Goal: Find specific page/section: Find specific page/section

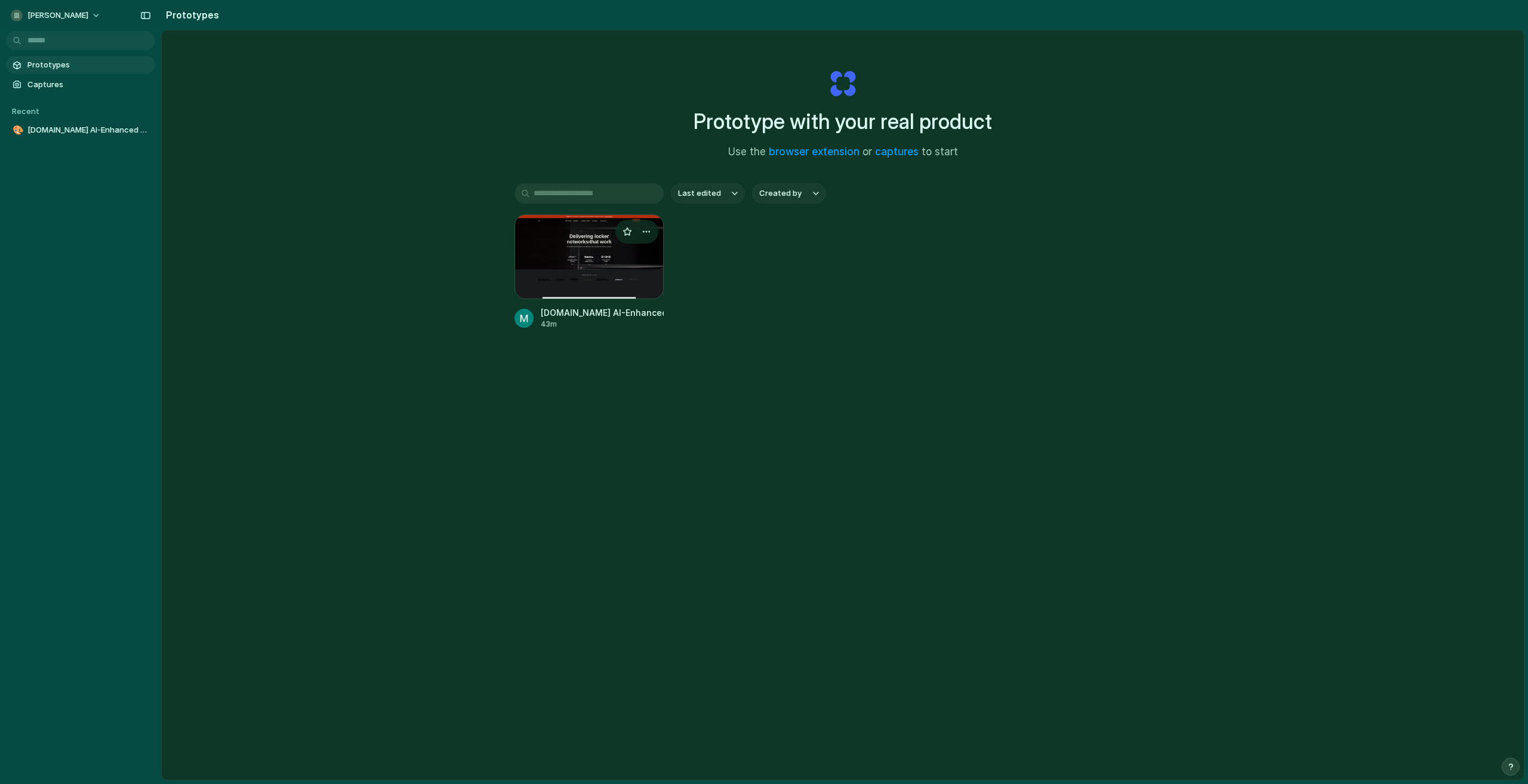
click at [579, 234] on div at bounding box center [589, 257] width 149 height 85
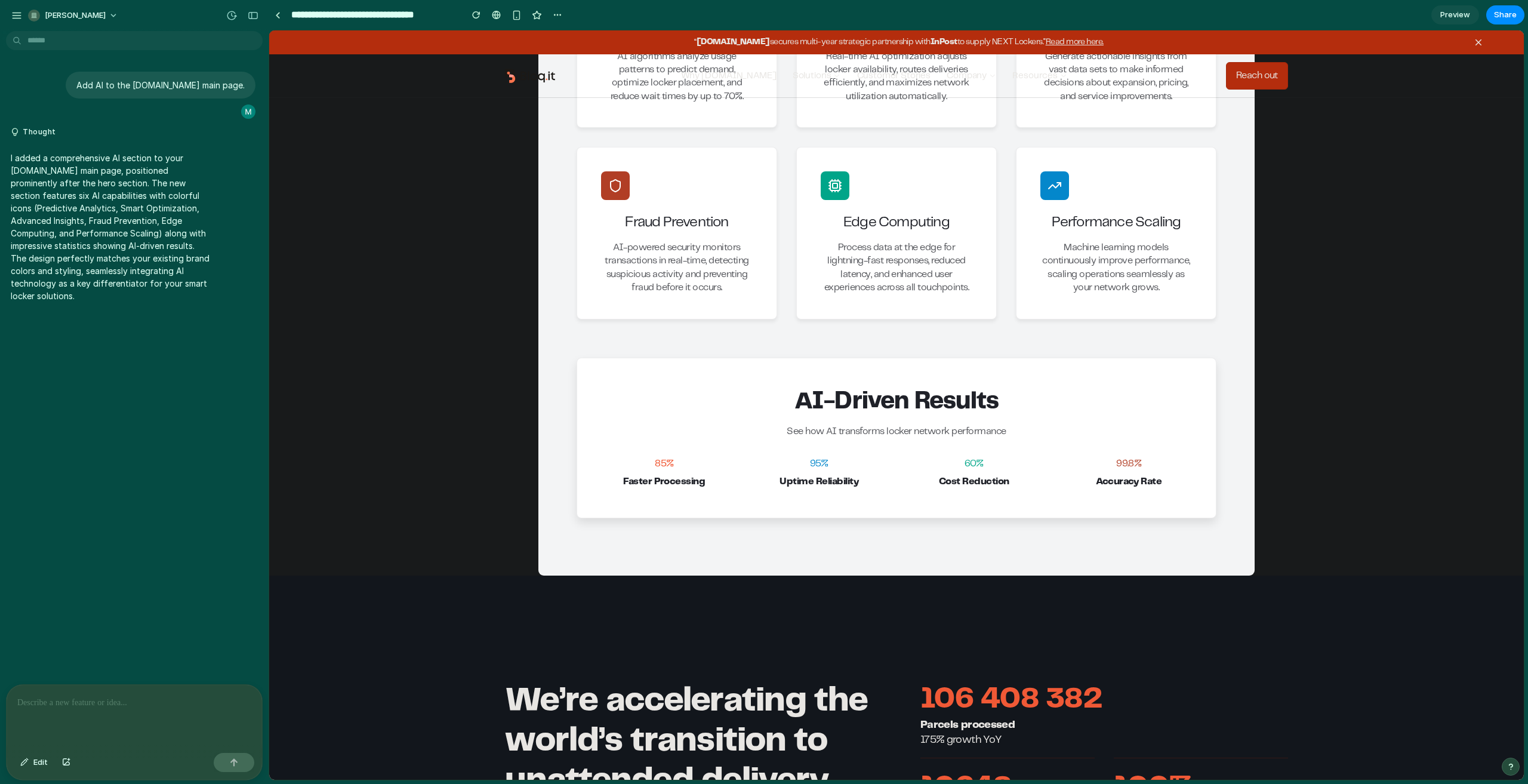
scroll to position [895, 0]
